Goal: Information Seeking & Learning: Stay updated

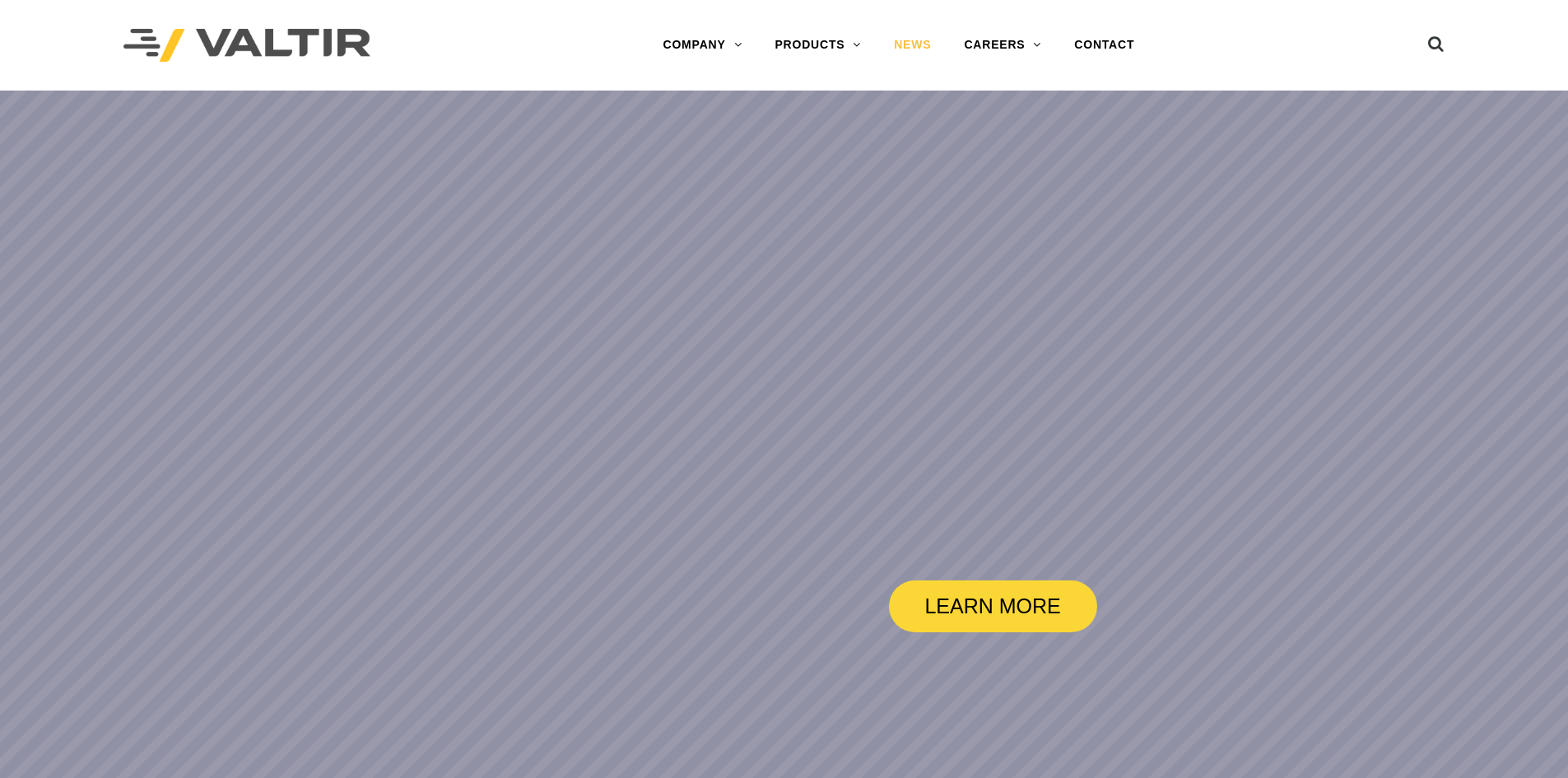
click at [913, 31] on link "NEWS" at bounding box center [912, 45] width 70 height 33
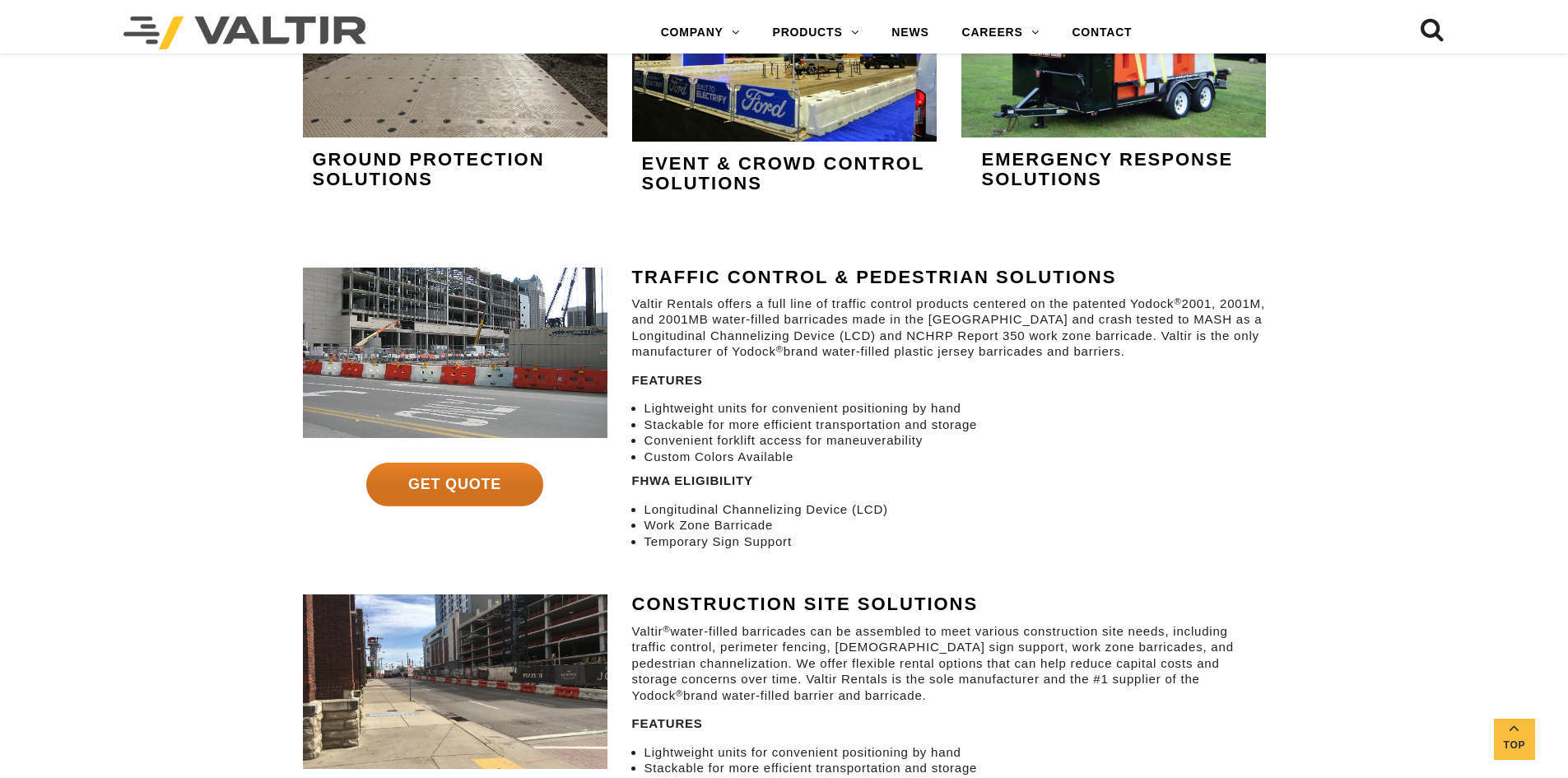
scroll to position [1913, 0]
